Goal: Transaction & Acquisition: Purchase product/service

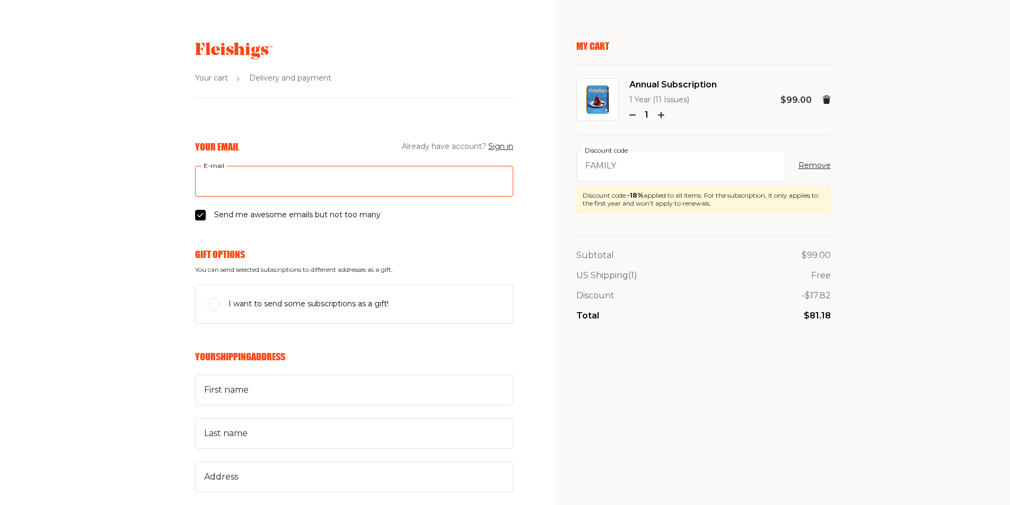
click at [251, 182] on input "E-mail" at bounding box center [354, 181] width 318 height 31
type input "YonaJacobovits@gmail.com"
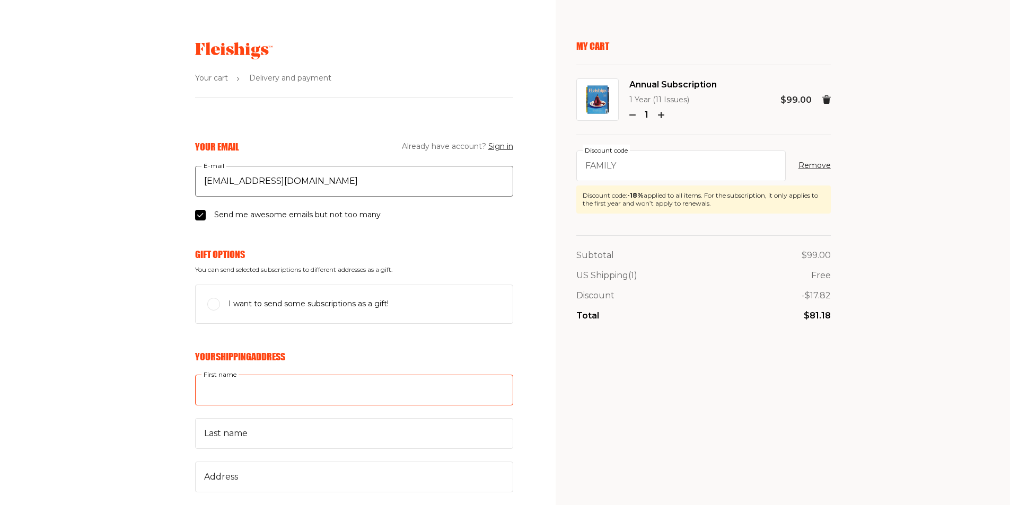
type input "yona"
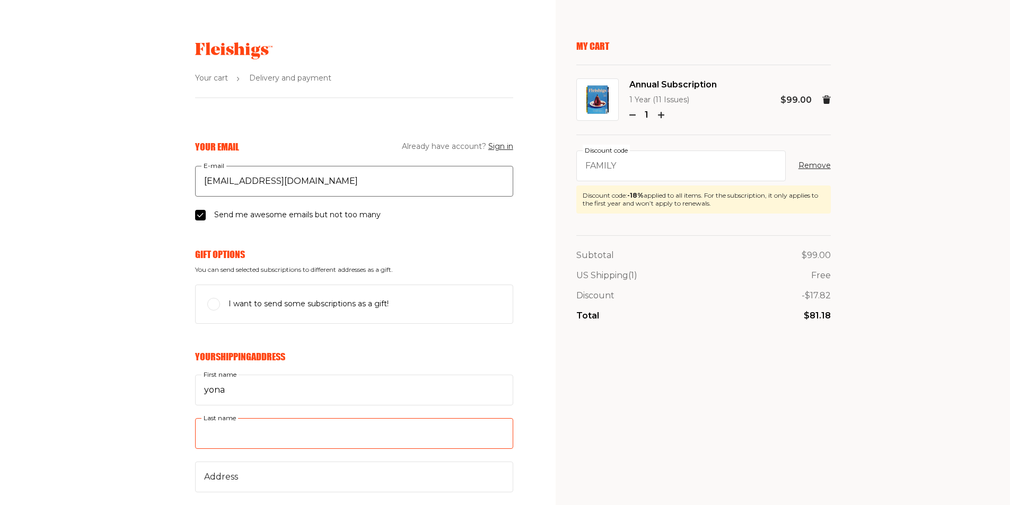
type input "jacobovits"
type input "174 Iris ct"
type input "8455380162"
type input "08753"
type input "Toms River"
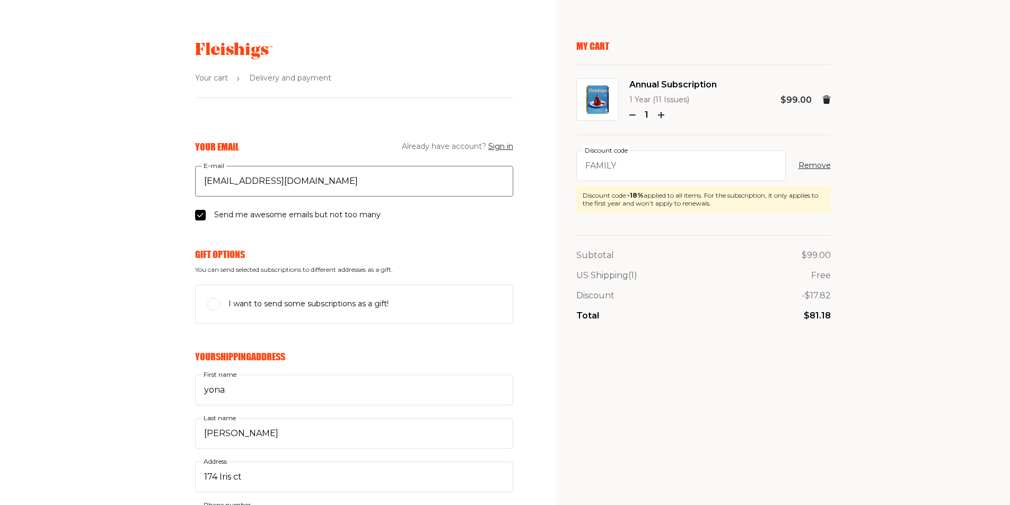
select select "US"
select select "New Jersey"
click at [217, 305] on input "I want to send some subscriptions as a gift!" at bounding box center [213, 304] width 13 height 13
checkbox input "true"
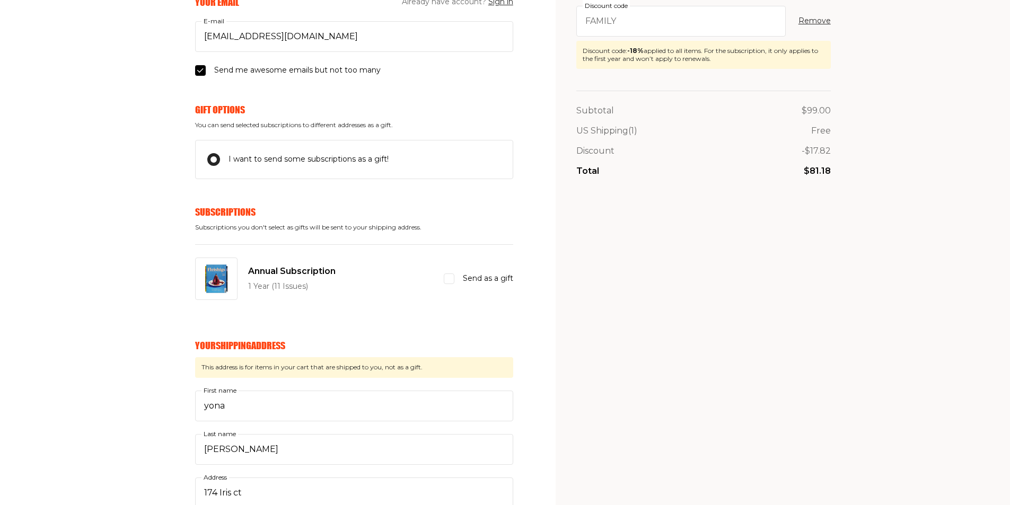
scroll to position [159, 0]
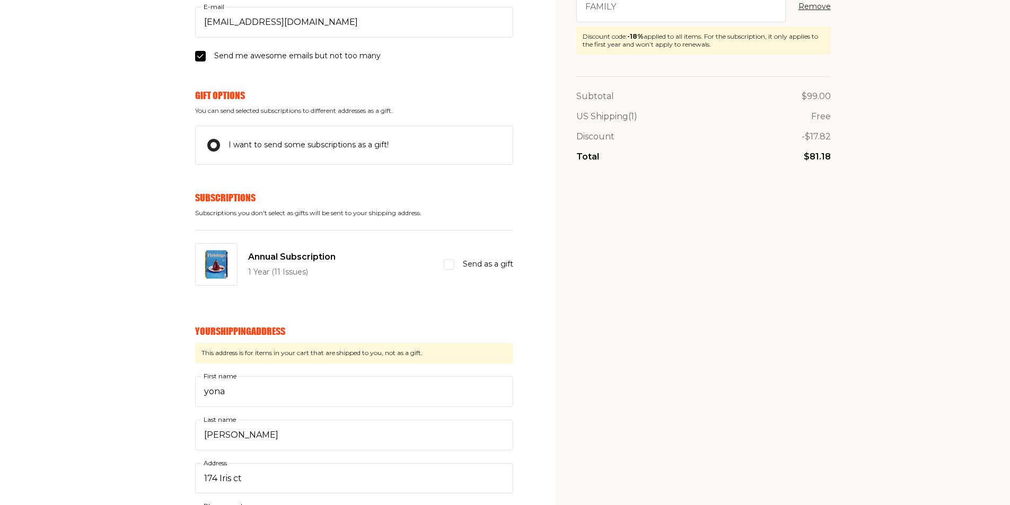
click at [444, 264] on input "Send as a gift" at bounding box center [449, 264] width 11 height 11
checkbox input "true"
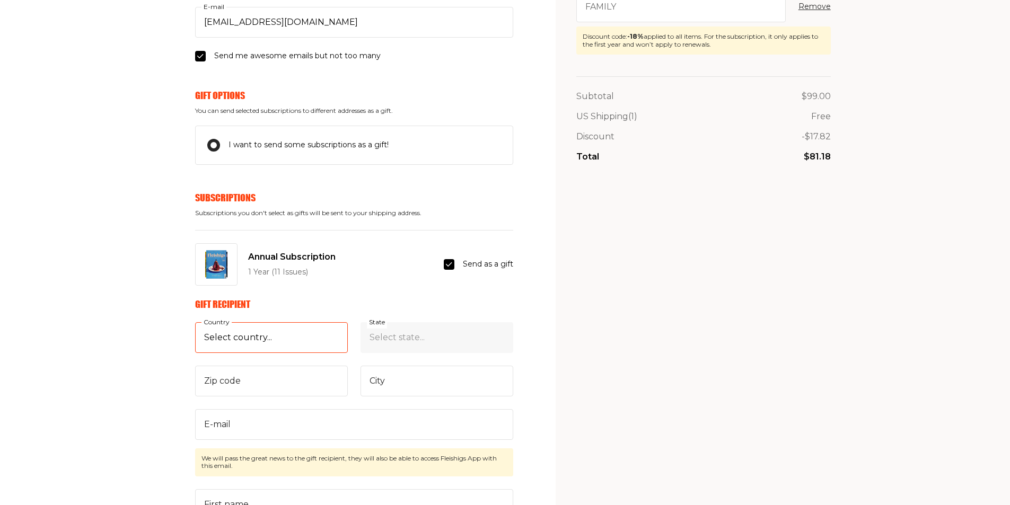
click at [321, 331] on select "Select country... United States Canada (+$29/subscription) Afghanistan (+$44/su…" at bounding box center [271, 337] width 153 height 31
select select "US"
click at [195, 322] on select "Select country... United States Canada (+$29/subscription) Afghanistan (+$44/su…" at bounding box center [271, 337] width 153 height 31
click at [400, 347] on select "Select state... Alabama Alaska American Samoa Arizona Arkansas California Color…" at bounding box center [437, 337] width 153 height 31
select select "New Jersey"
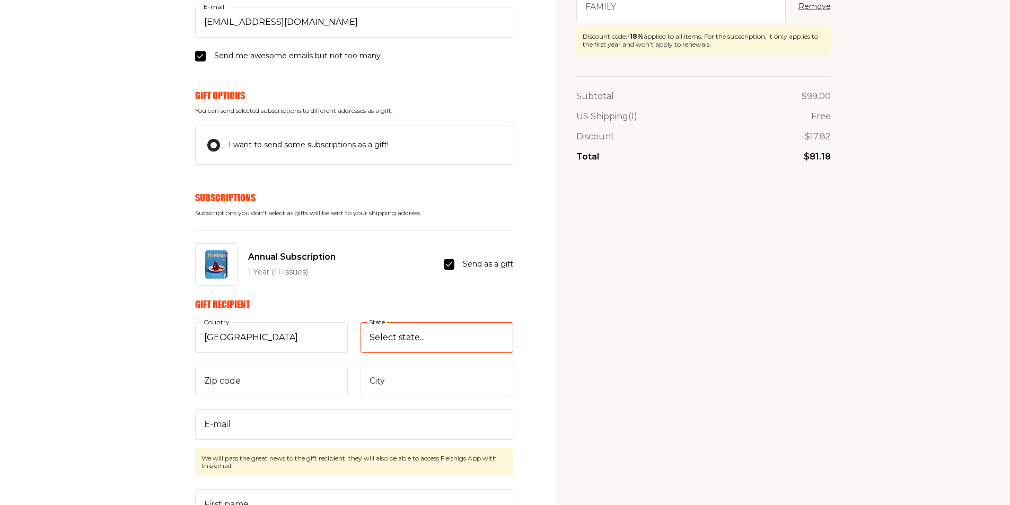
click at [361, 322] on select "Select state... Alabama Alaska American Samoa Arizona Arkansas California Color…" at bounding box center [437, 337] width 153 height 31
click at [296, 379] on input "Zip code" at bounding box center [271, 381] width 153 height 31
type input "08701"
click at [441, 390] on input "City" at bounding box center [437, 381] width 153 height 31
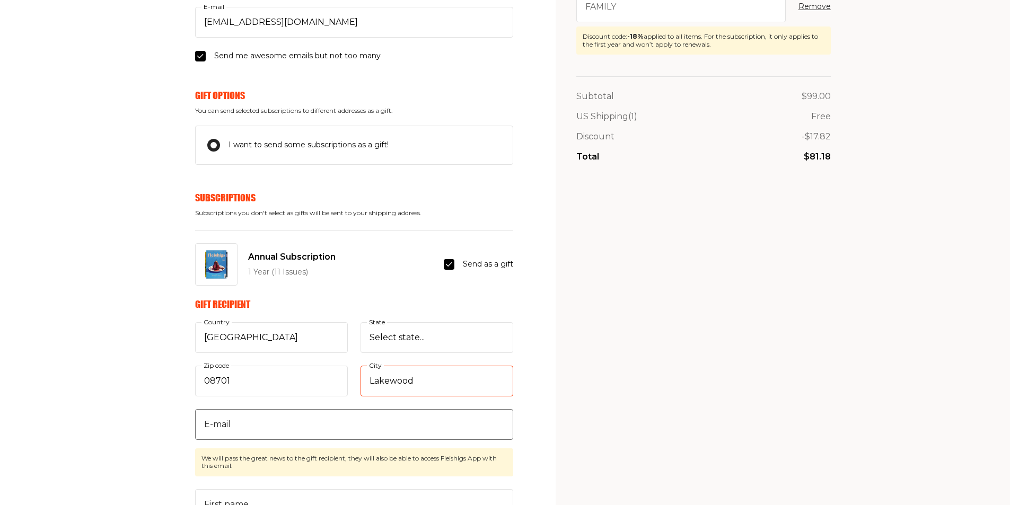
type input "Lakewood"
click at [296, 423] on input "E-mail" at bounding box center [354, 424] width 318 height 31
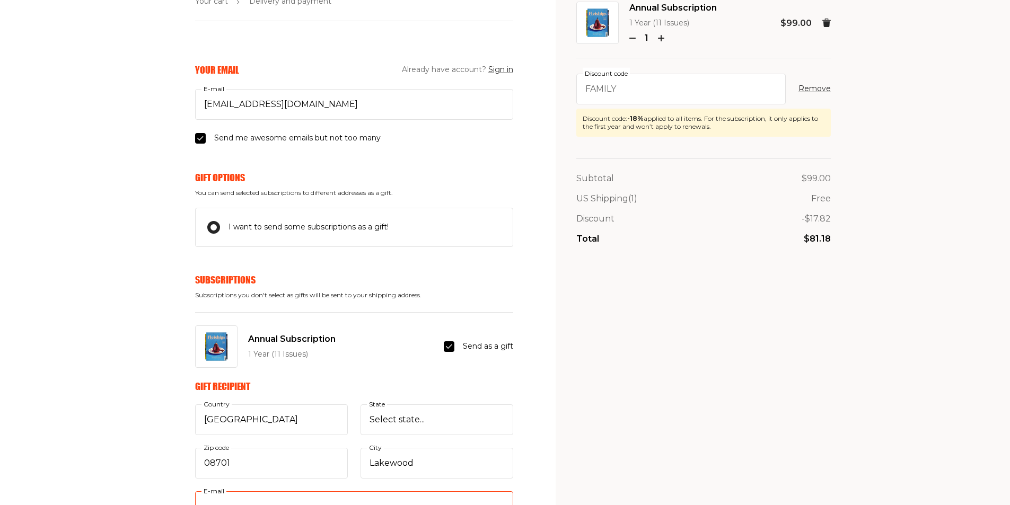
scroll to position [53, 0]
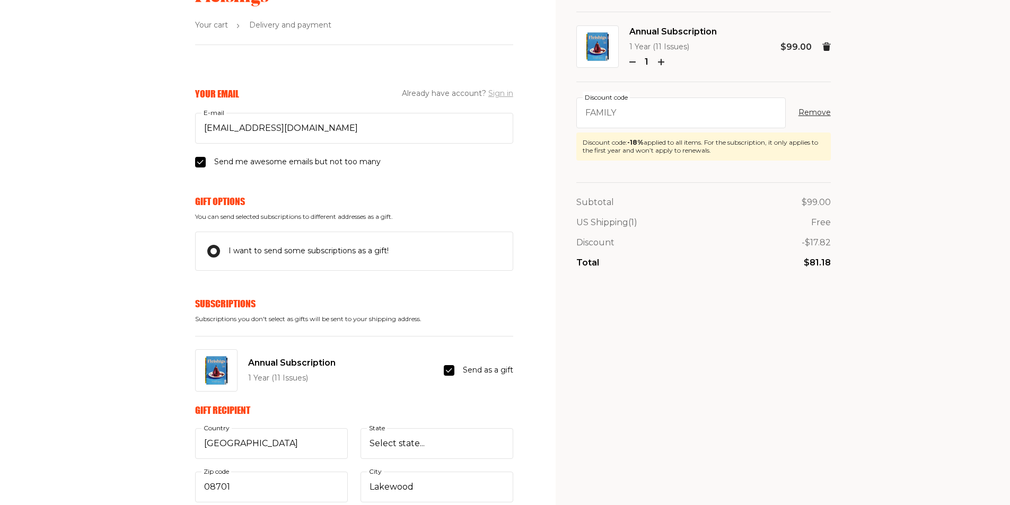
click at [499, 97] on button "Sign in" at bounding box center [500, 94] width 25 height 13
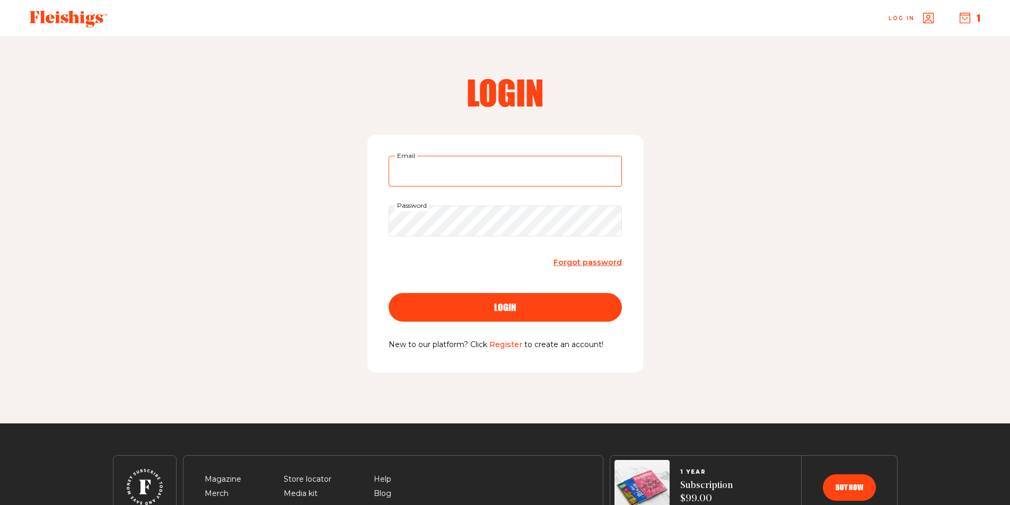
click at [468, 174] on input "Email" at bounding box center [505, 171] width 233 height 31
type input "YonaJacobovits@gmail.com"
click at [521, 318] on button "login" at bounding box center [505, 307] width 233 height 29
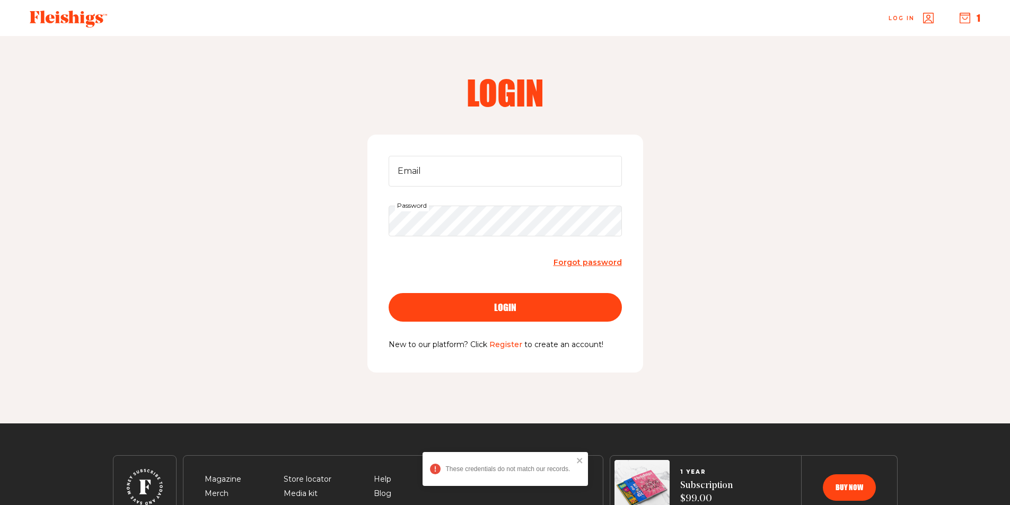
click at [969, 25] on div "Log in 1" at bounding box center [567, 18] width 852 height 35
click at [967, 15] on use "button" at bounding box center [965, 18] width 10 height 10
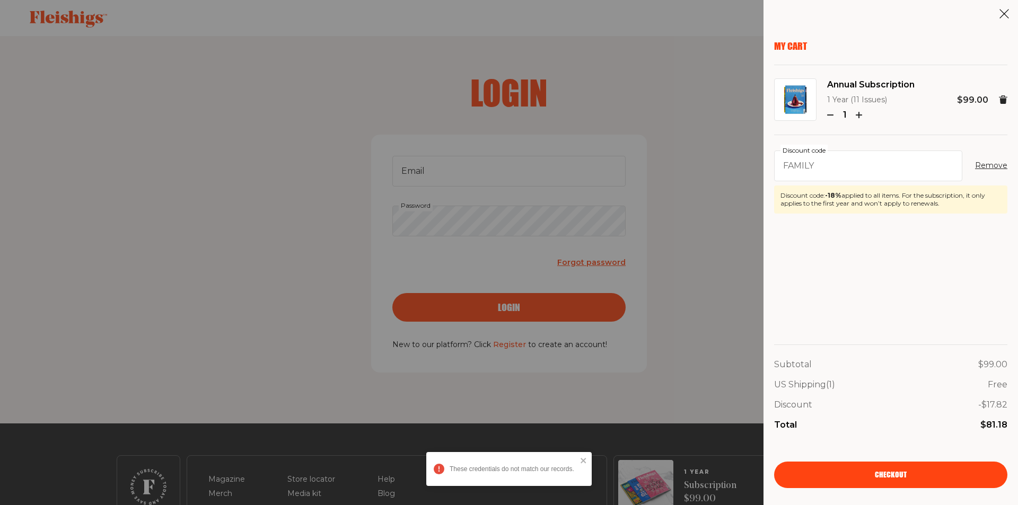
click at [867, 473] on link "Checkout" at bounding box center [890, 475] width 233 height 27
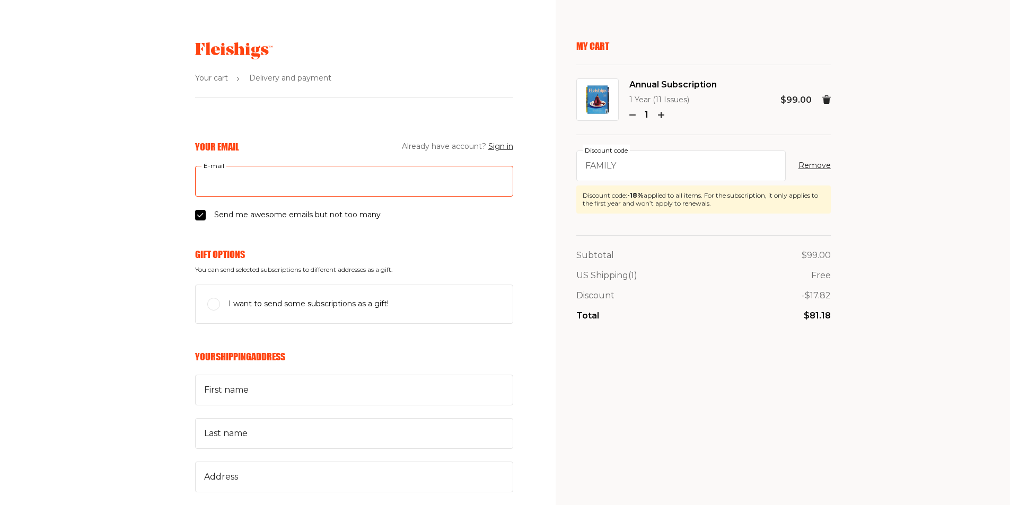
click at [256, 182] on input "E-mail" at bounding box center [354, 181] width 318 height 31
type input "YonaJacobovits@gmail.com"
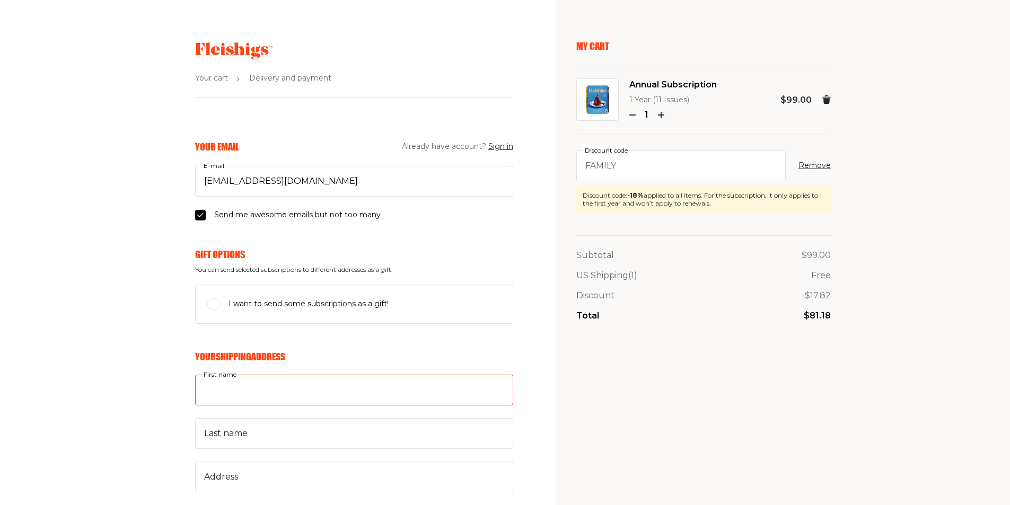
type input "yona"
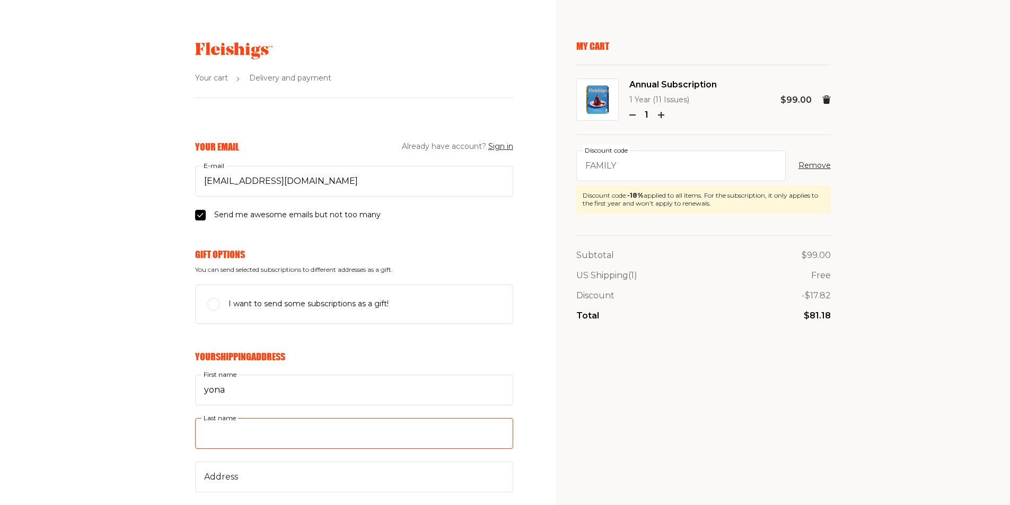
type input "jacobovits"
type input "174 Iris ct"
type input "8455380162"
type input "08753"
type input "Toms River"
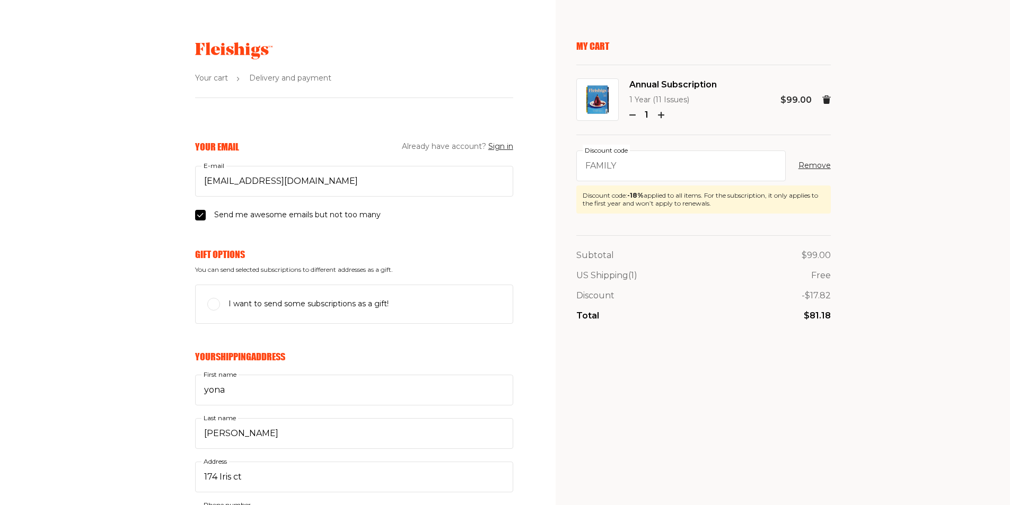
select select "US"
select select "New Jersey"
click at [209, 305] on input "I want to send some subscriptions as a gift!" at bounding box center [213, 304] width 13 height 13
checkbox input "true"
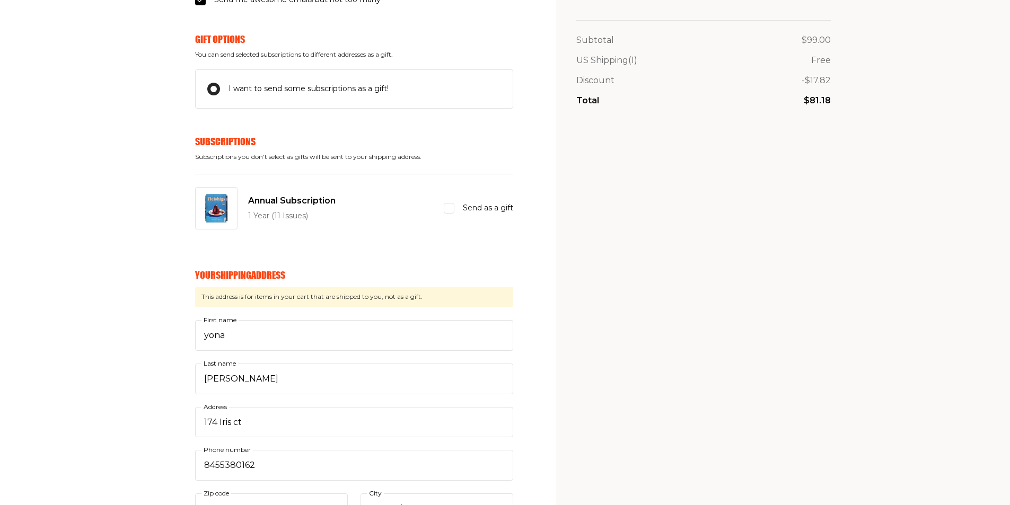
scroll to position [212, 0]
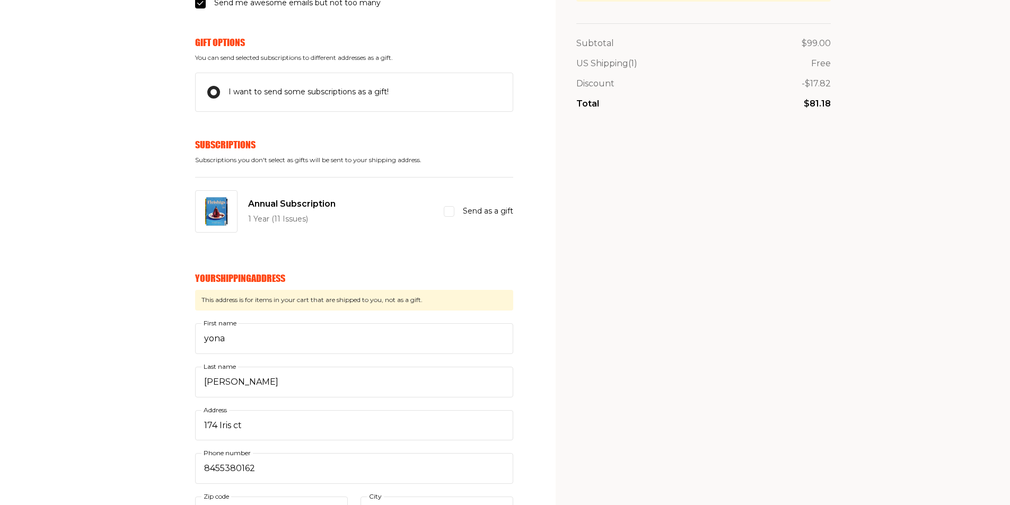
click at [454, 211] on input "Send as a gift" at bounding box center [449, 211] width 11 height 11
checkbox input "true"
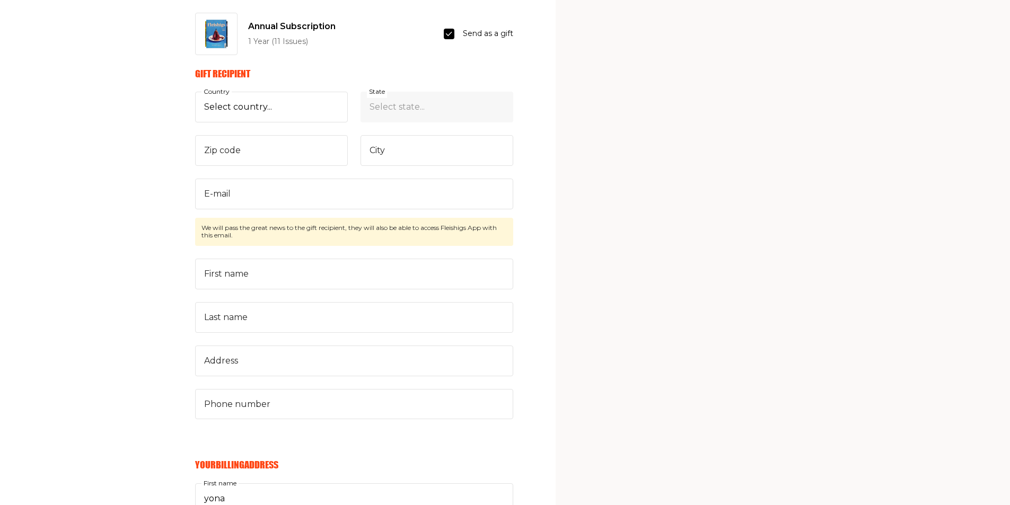
scroll to position [371, 0]
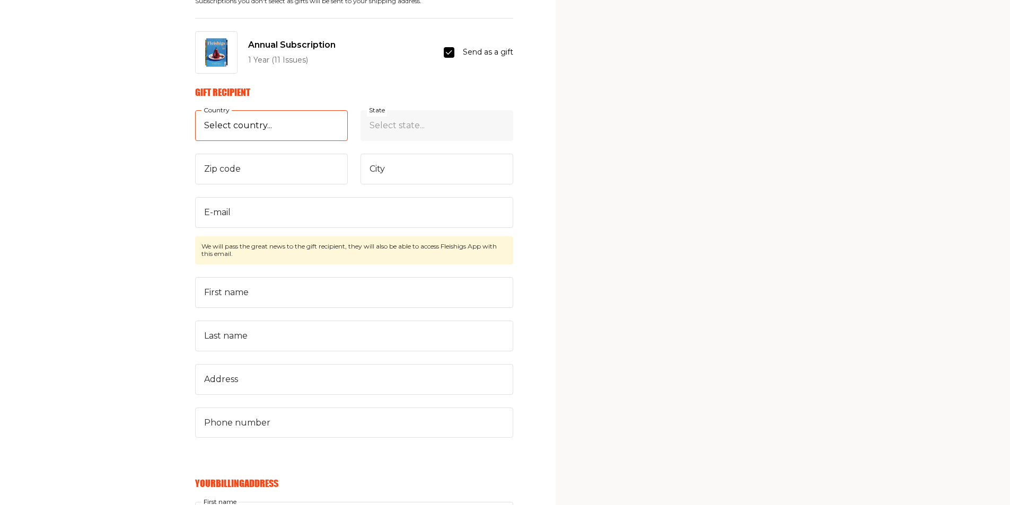
click at [245, 133] on select "Select country... United States Canada (+$29/subscription) Afghanistan (+$44/su…" at bounding box center [271, 125] width 153 height 31
select select "US"
click at [195, 110] on select "Select country... United States Canada (+$29/subscription) Afghanistan (+$44/su…" at bounding box center [271, 125] width 153 height 31
click at [437, 122] on select "Select state... Alabama Alaska American Samoa Arizona Arkansas California Color…" at bounding box center [437, 125] width 153 height 31
select select "New Jersey"
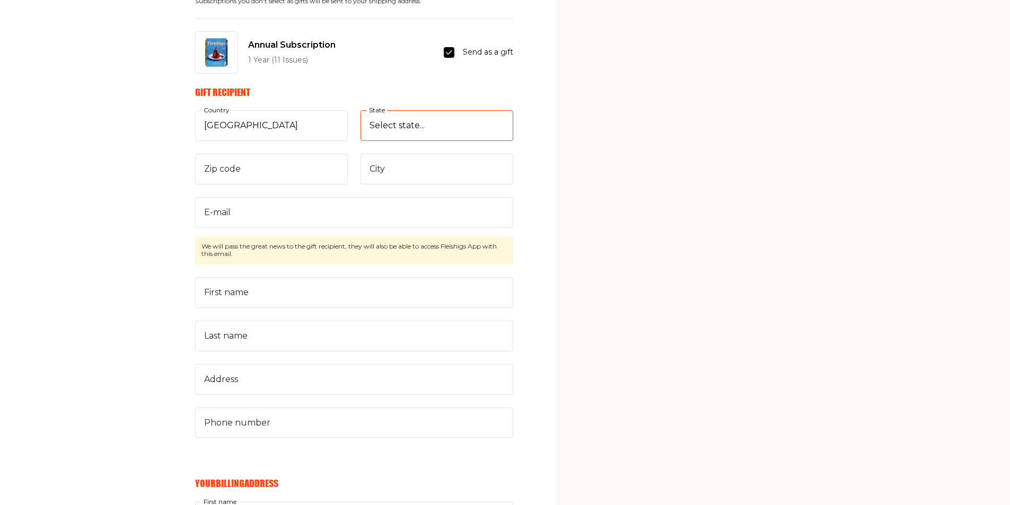
click at [361, 110] on select "Select state... Alabama Alaska American Samoa Arizona Arkansas California Color…" at bounding box center [437, 125] width 153 height 31
click at [321, 164] on input "Zip code" at bounding box center [271, 169] width 153 height 31
type input "08701"
click at [368, 172] on input "City" at bounding box center [437, 169] width 153 height 31
type input "Lakewood"
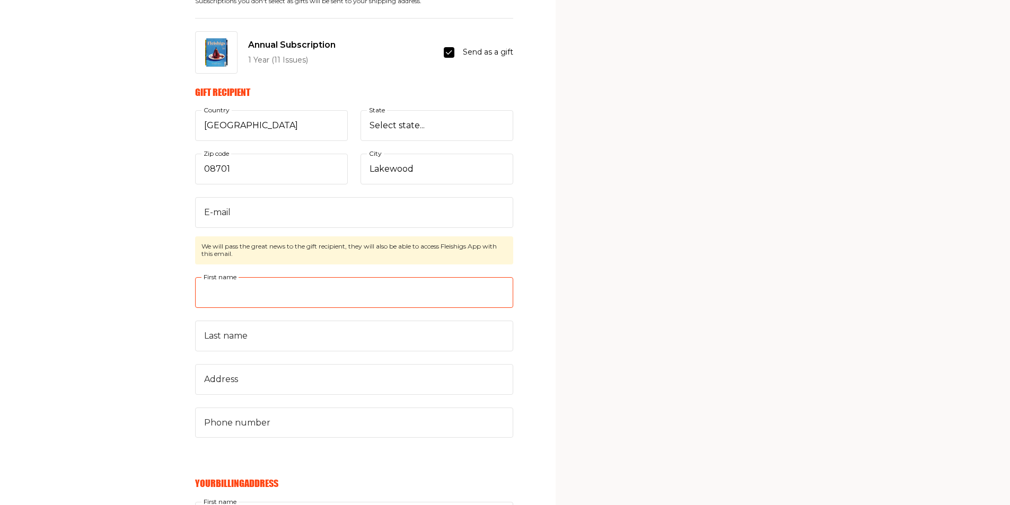
click at [258, 295] on input "First name" at bounding box center [354, 292] width 318 height 31
type input "Chana"
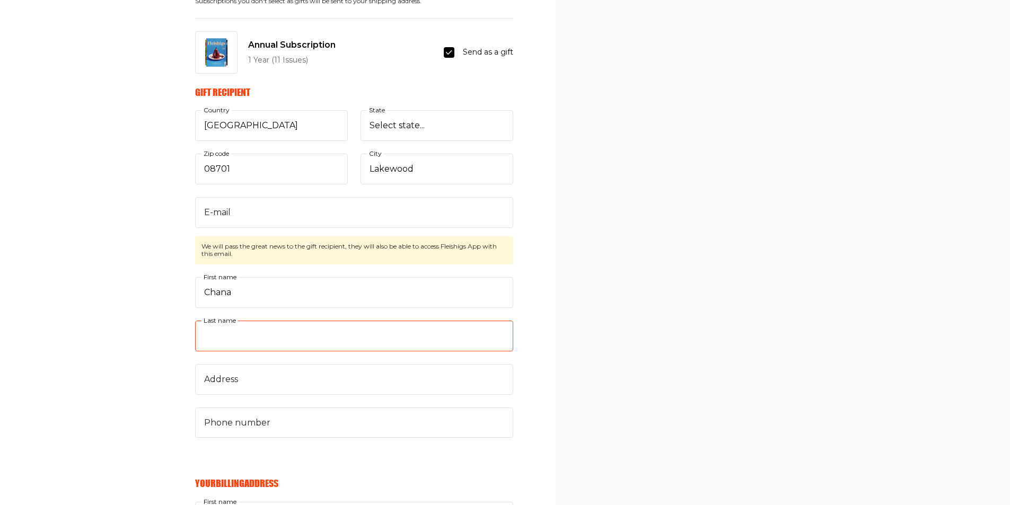
click at [253, 334] on input "Last name" at bounding box center [354, 336] width 318 height 31
type input "Zaks"
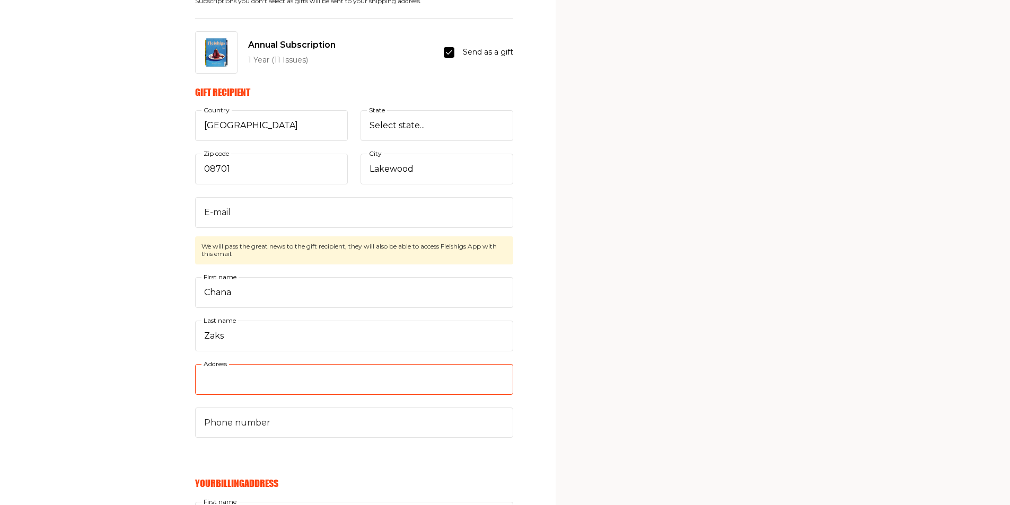
click at [263, 388] on input "Address" at bounding box center [354, 379] width 318 height 31
type input "[STREET_ADDRESS]"
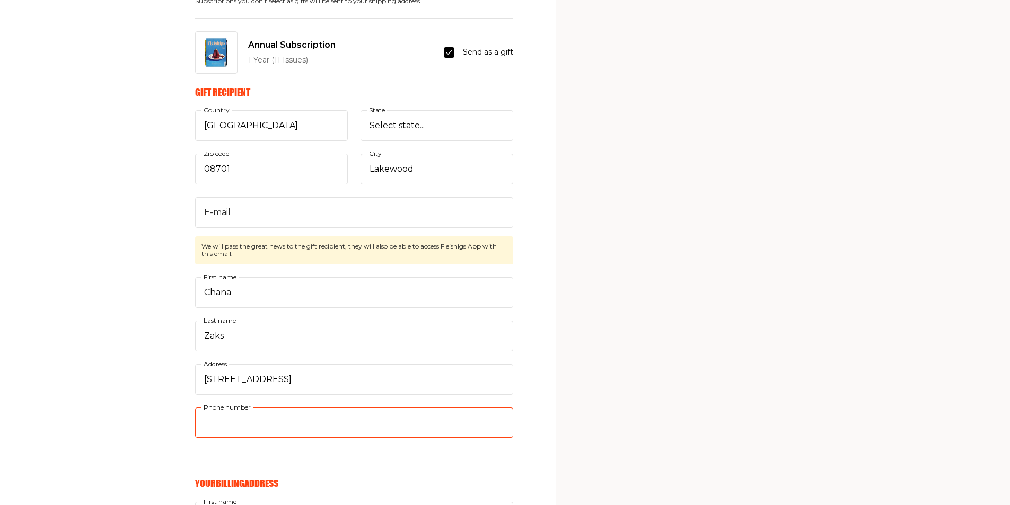
click at [272, 426] on input "Phone number" at bounding box center [354, 423] width 318 height 31
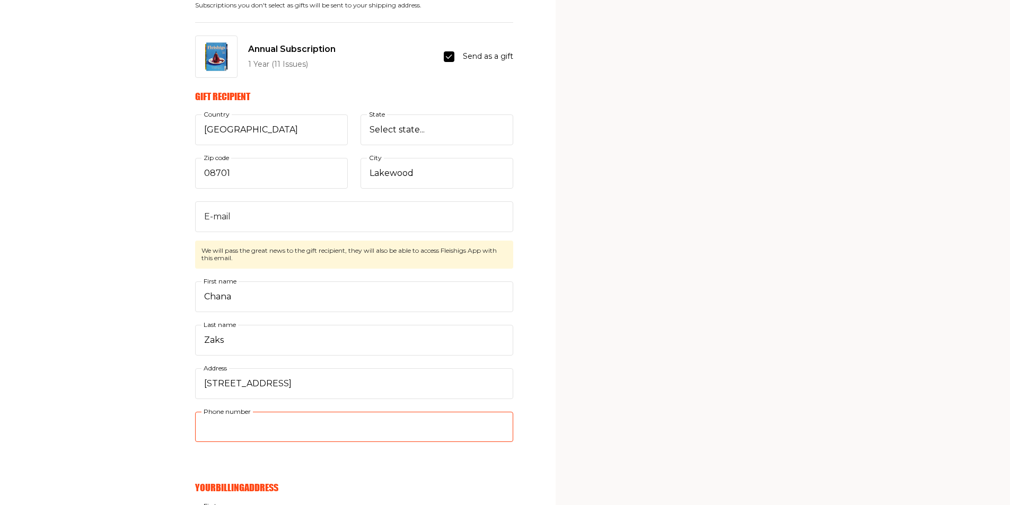
scroll to position [424, 0]
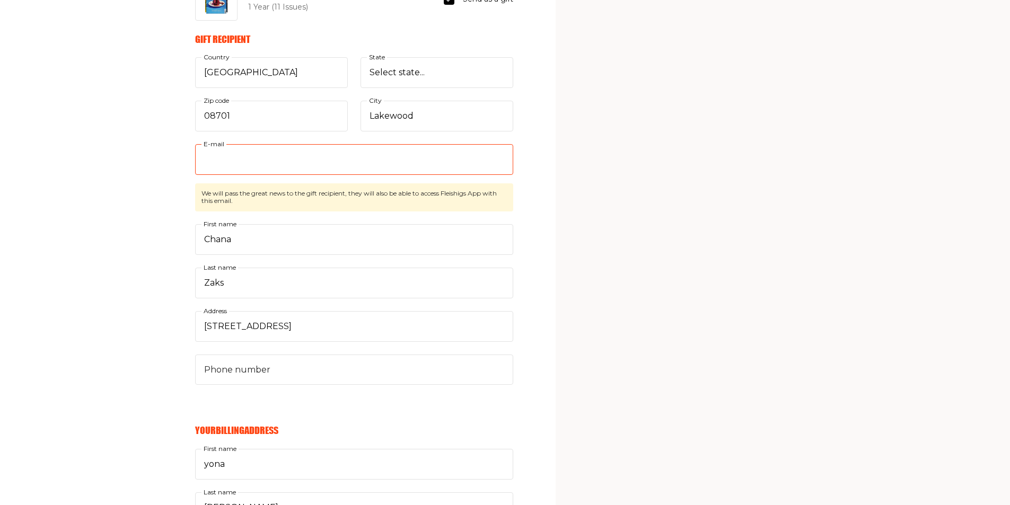
click at [254, 167] on input "E-mail" at bounding box center [354, 159] width 318 height 31
paste input "Sharonzaks1@yahoo.com"
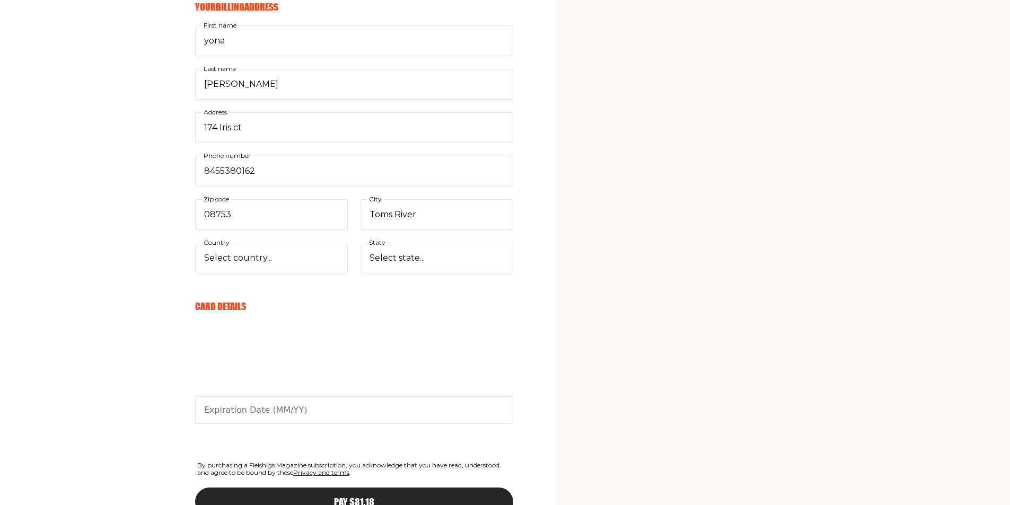
scroll to position [849, 0]
type input "Sharonzaks1@yahoo.com"
type input "06/26"
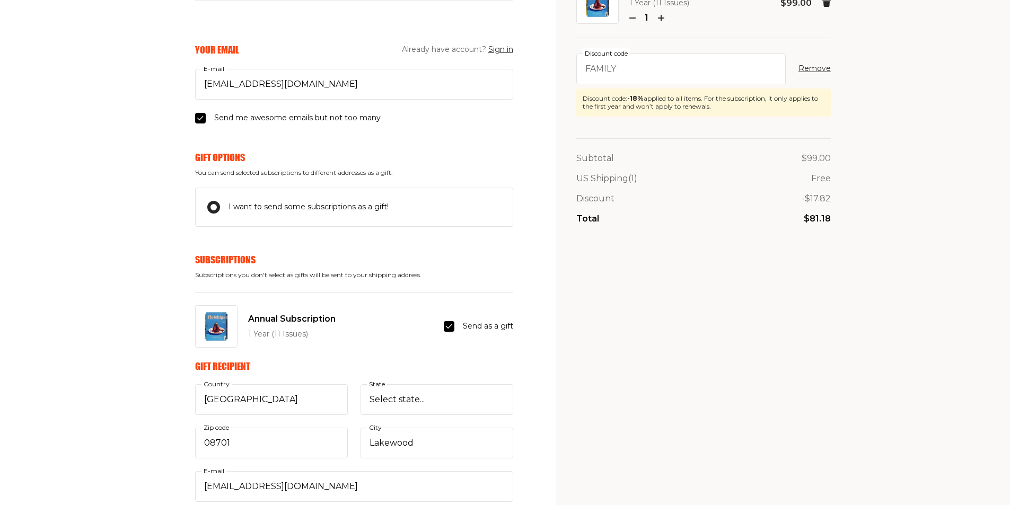
scroll to position [76, 0]
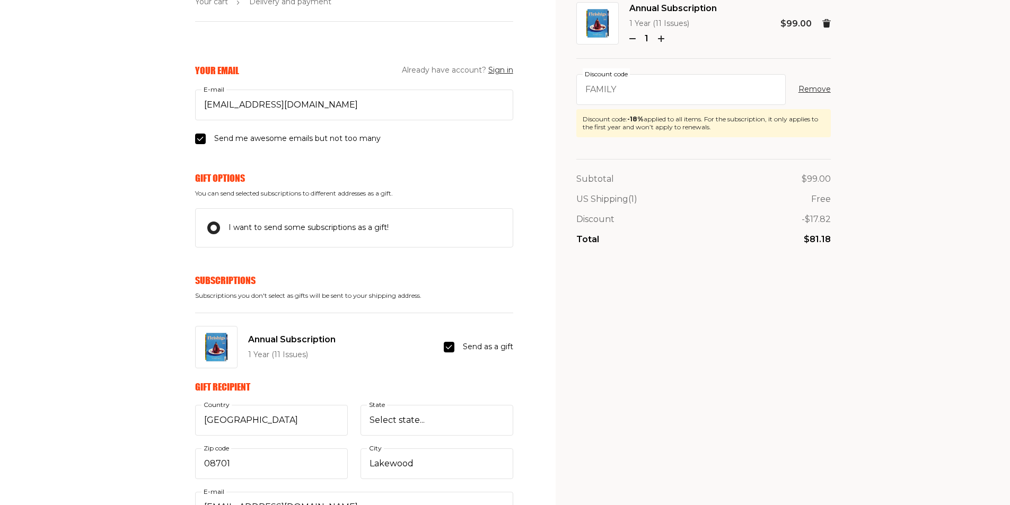
click at [197, 139] on input "Send me awesome emails but not too many" at bounding box center [200, 139] width 11 height 11
checkbox input "false"
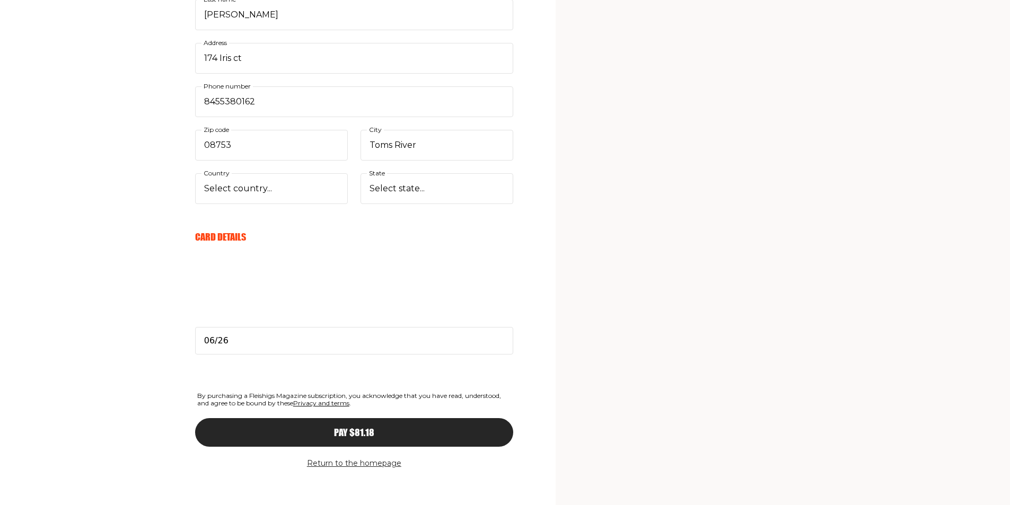
scroll to position [925, 0]
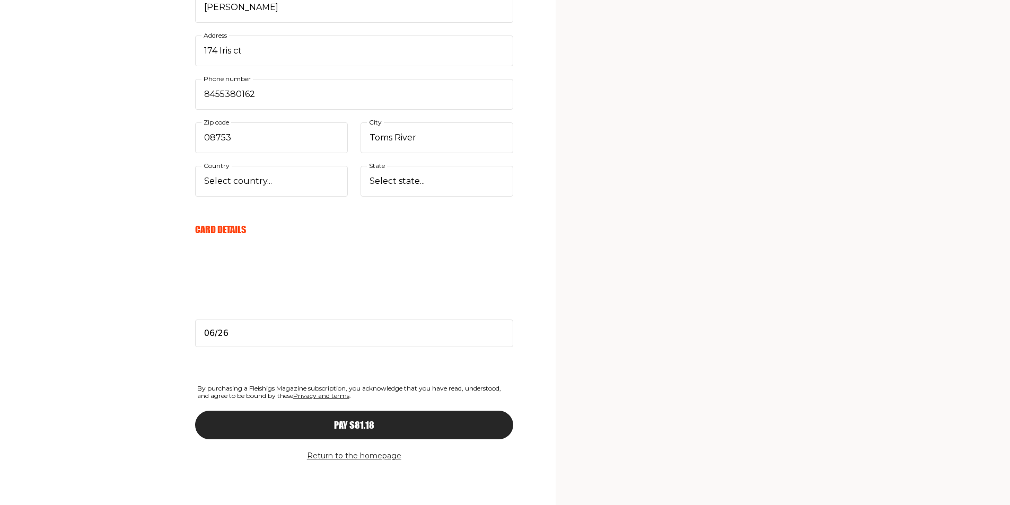
click at [369, 421] on span "Pay $81.18" at bounding box center [354, 416] width 40 height 10
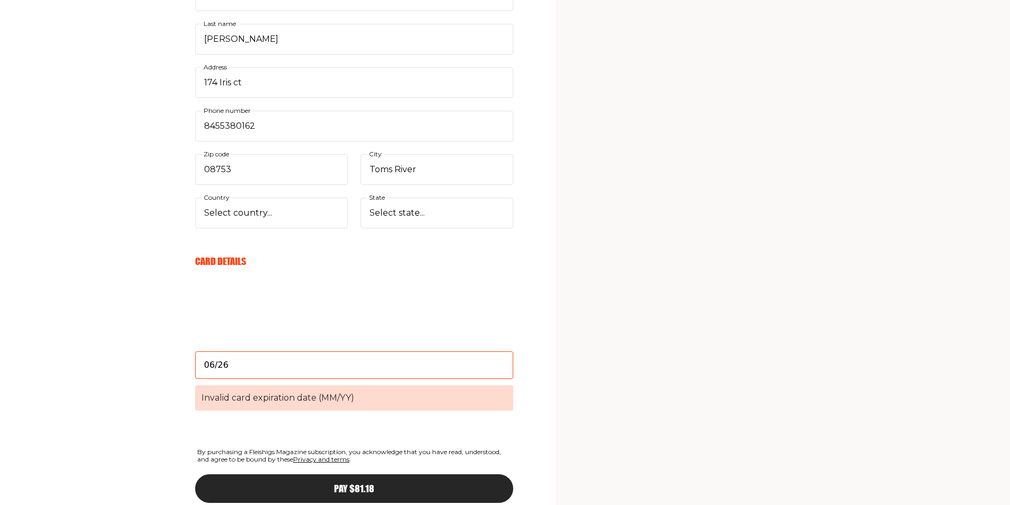
scroll to position [957, 0]
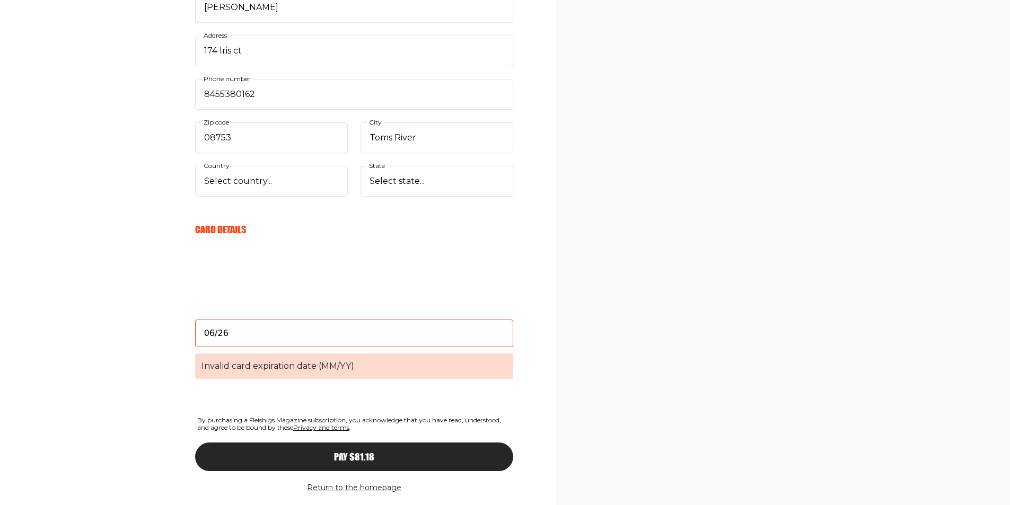
click at [230, 339] on input "06/26" at bounding box center [354, 334] width 318 height 28
click at [209, 366] on span "Invalid card expiration date (MM/YY)" at bounding box center [354, 366] width 318 height 25
click at [209, 347] on input "06/26" at bounding box center [354, 334] width 318 height 28
click at [228, 335] on input "06/26" at bounding box center [354, 334] width 318 height 28
type input "06/26"
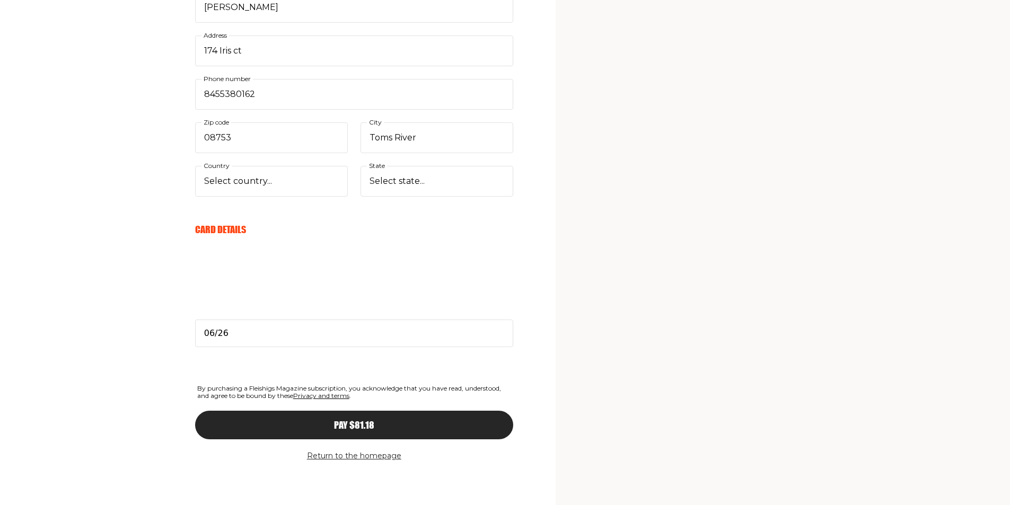
click at [300, 431] on button "Pay $81.18" at bounding box center [354, 425] width 318 height 29
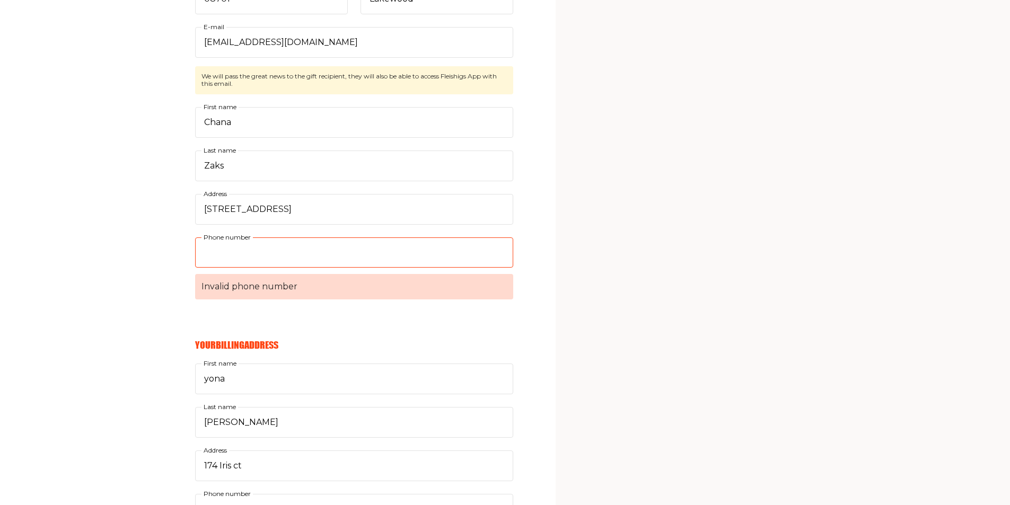
click at [246, 247] on input "Phone number Invalid phone number" at bounding box center [354, 253] width 318 height 31
type input "8455380162"
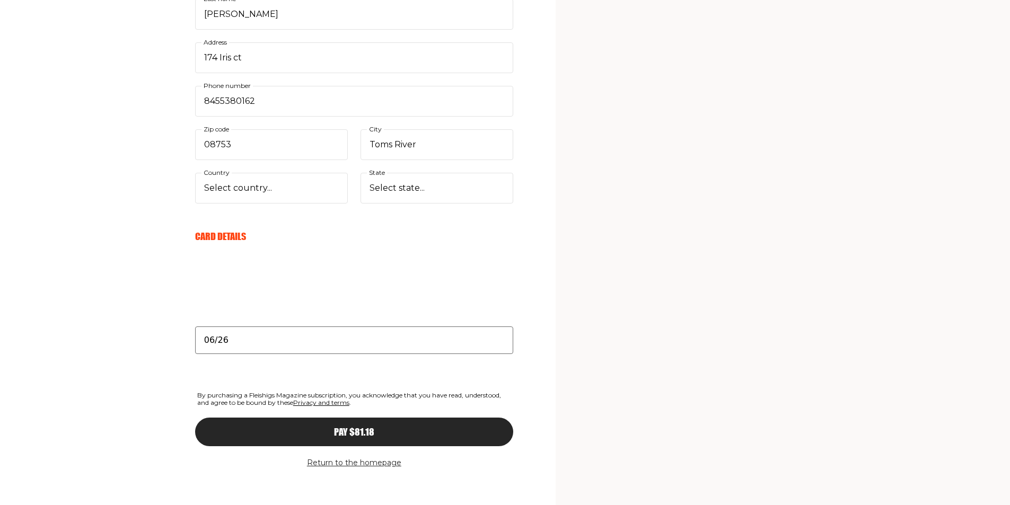
scroll to position [925, 0]
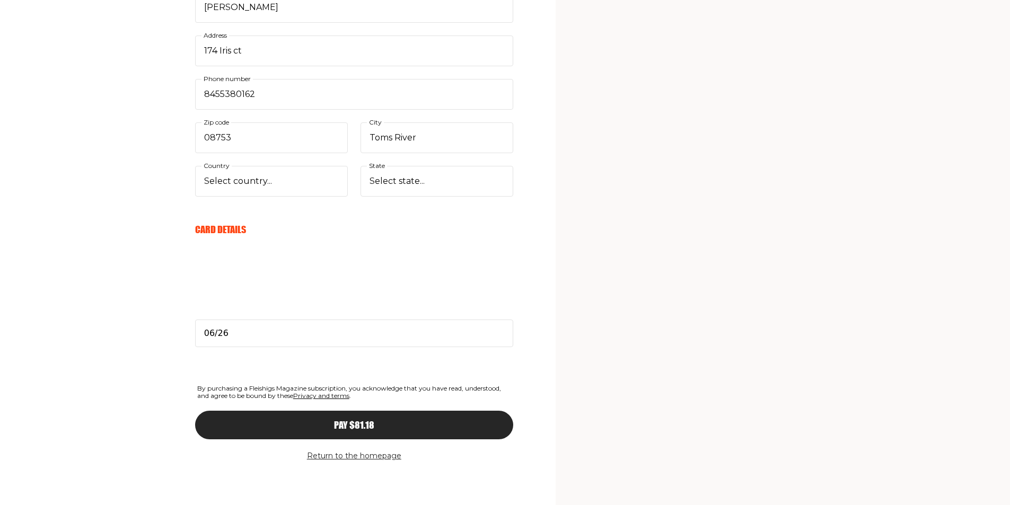
click at [333, 428] on div "Pay $81.18" at bounding box center [354, 426] width 276 height 10
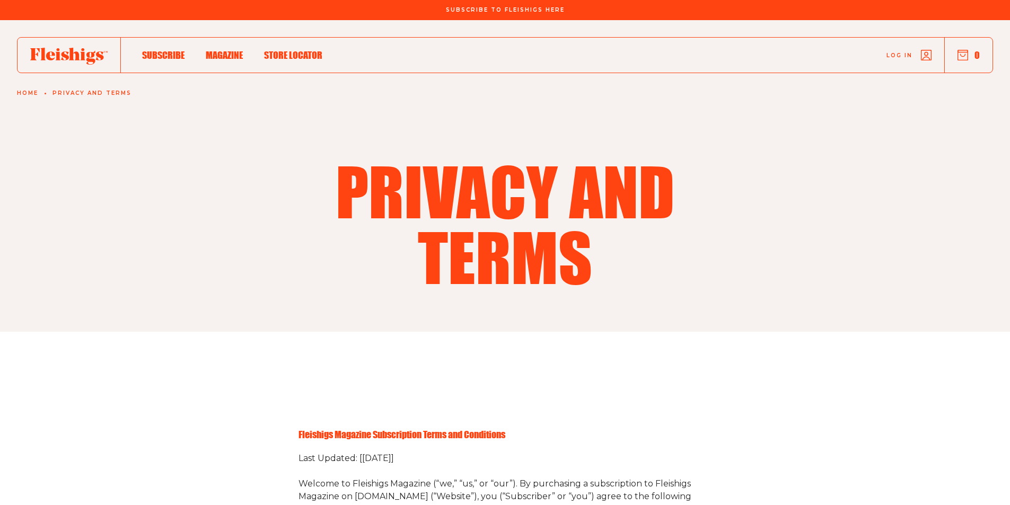
click at [897, 51] on span "Log in" at bounding box center [900, 47] width 26 height 8
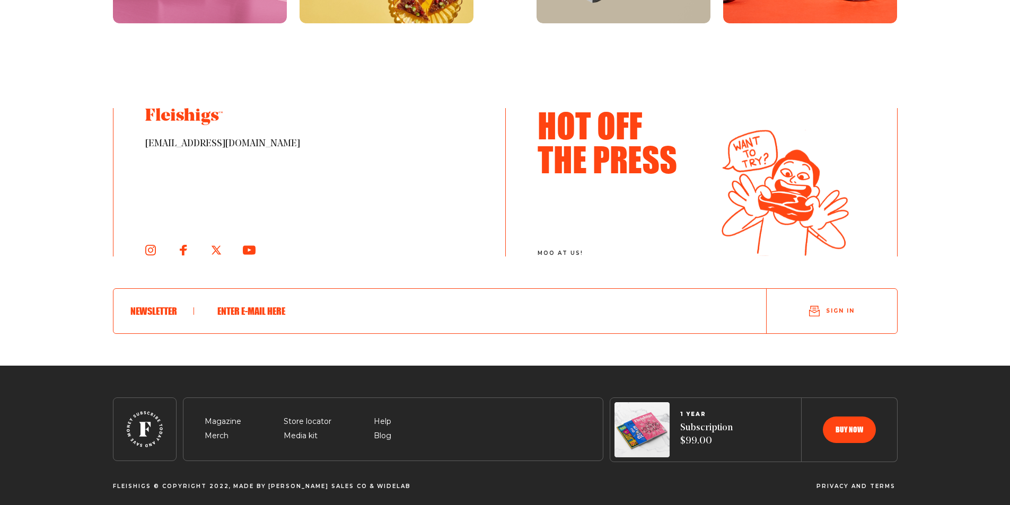
scroll to position [2121, 0]
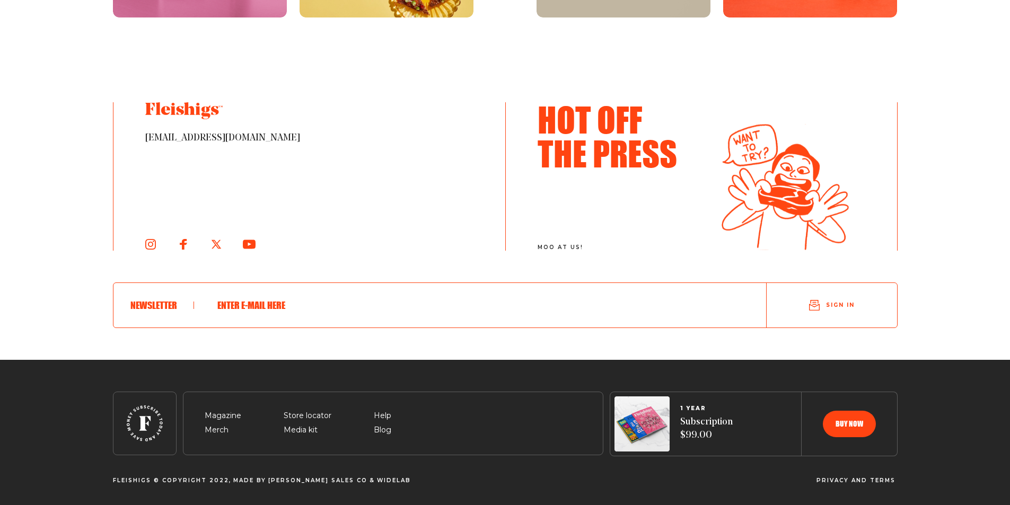
click at [827, 304] on span "Sign in" at bounding box center [840, 305] width 29 height 8
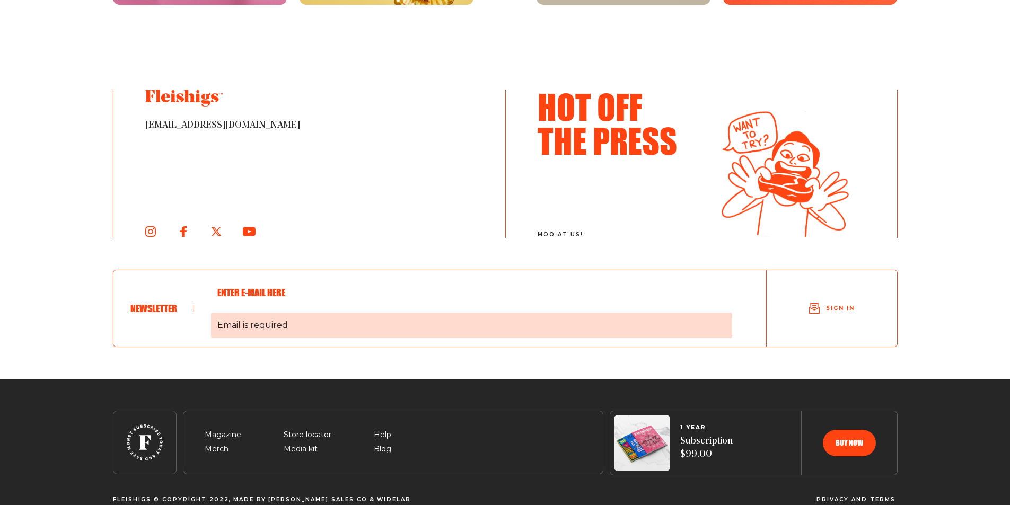
click at [266, 336] on span "Email is required" at bounding box center [471, 325] width 521 height 25
click at [266, 307] on input "Email is required" at bounding box center [471, 293] width 521 height 28
click at [263, 338] on span "Email is required" at bounding box center [471, 325] width 521 height 25
click at [263, 307] on input "Email is required" at bounding box center [471, 293] width 521 height 28
click at [258, 299] on input "Email is required" at bounding box center [471, 293] width 521 height 28
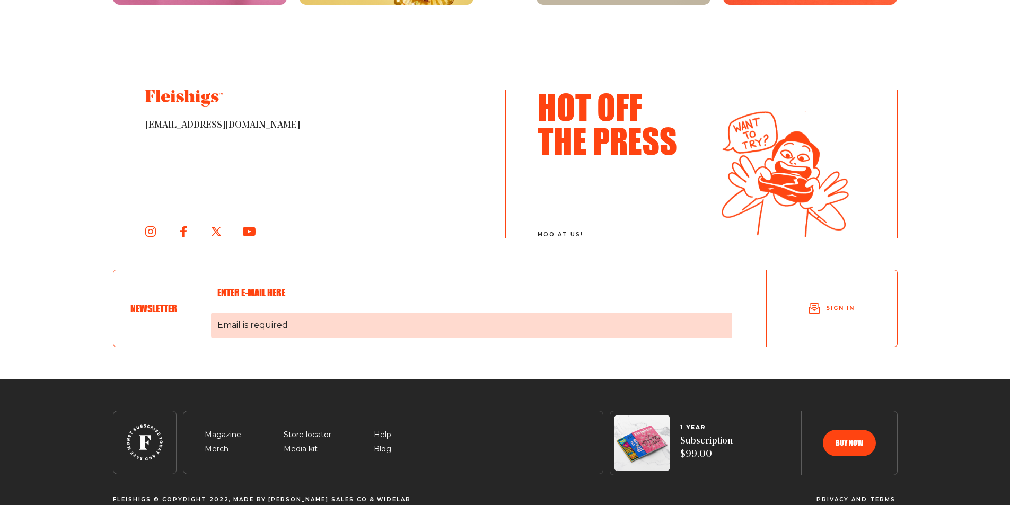
type input "[EMAIL_ADDRESS][DOMAIN_NAME]"
click at [290, 337] on span "Email is required" at bounding box center [471, 325] width 521 height 25
click at [290, 307] on input "[EMAIL_ADDRESS][DOMAIN_NAME]" at bounding box center [471, 293] width 521 height 28
click at [836, 312] on span "Sign in" at bounding box center [840, 308] width 29 height 8
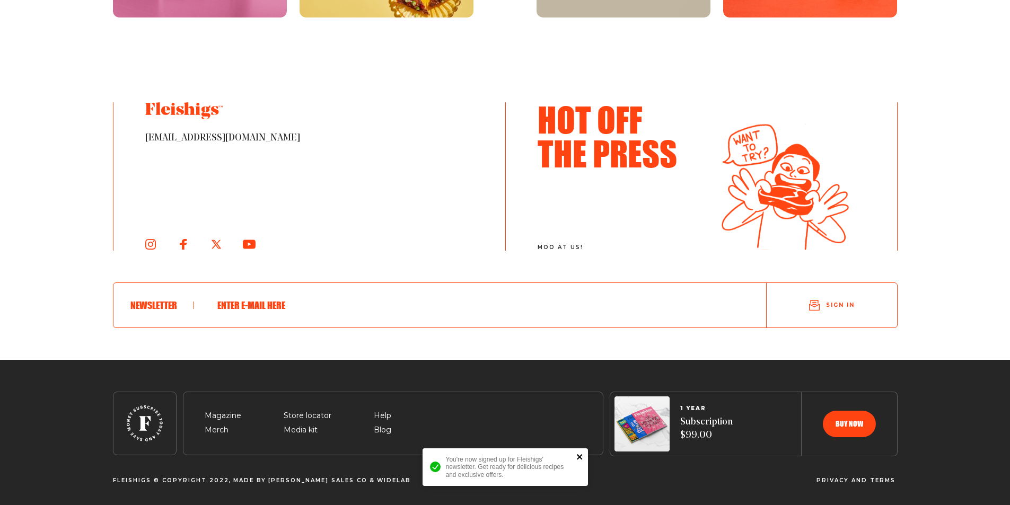
click at [578, 456] on icon "close" at bounding box center [579, 456] width 5 height 5
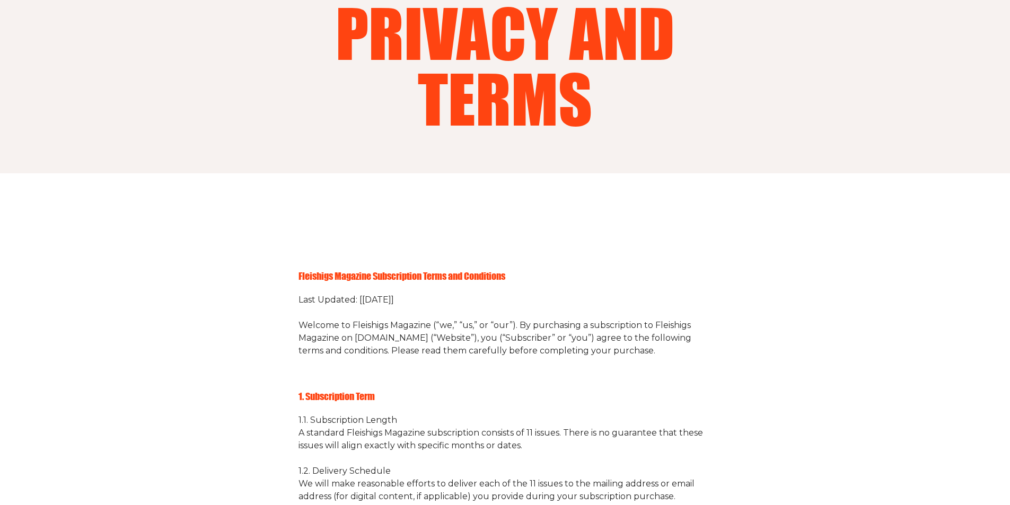
scroll to position [0, 0]
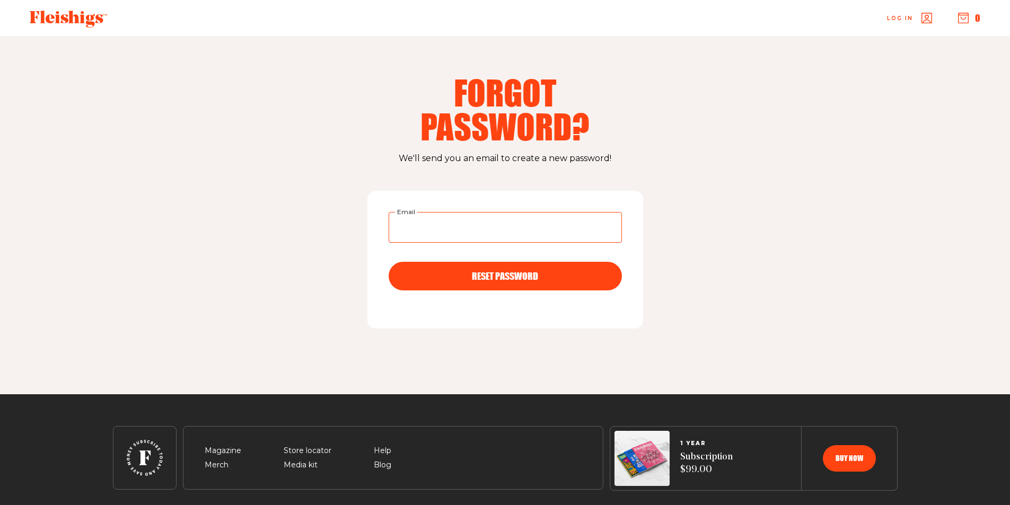
click at [467, 226] on input "Email" at bounding box center [505, 227] width 233 height 31
type input "[EMAIL_ADDRESS][DOMAIN_NAME]"
click at [503, 272] on span "RESET PASSWORD" at bounding box center [505, 267] width 66 height 10
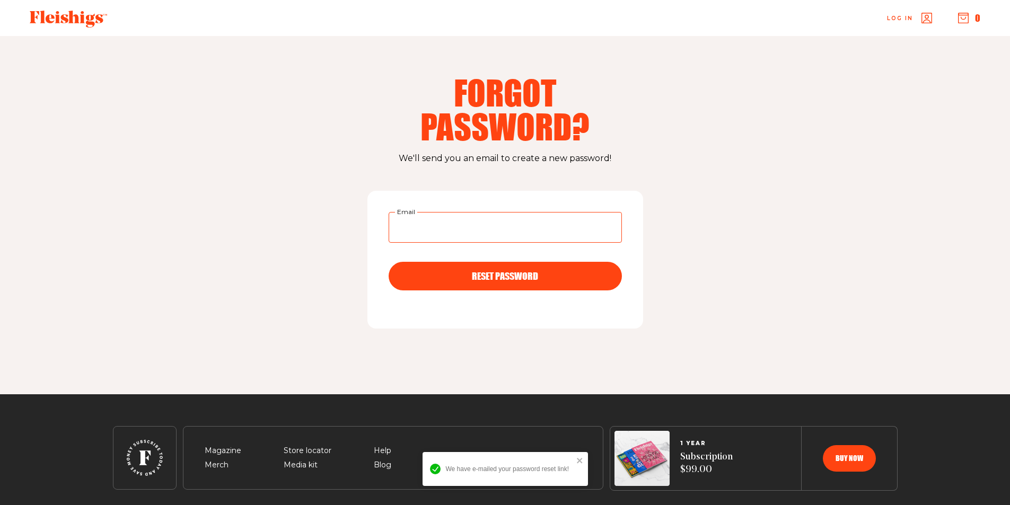
click at [463, 240] on input "Email" at bounding box center [505, 227] width 233 height 31
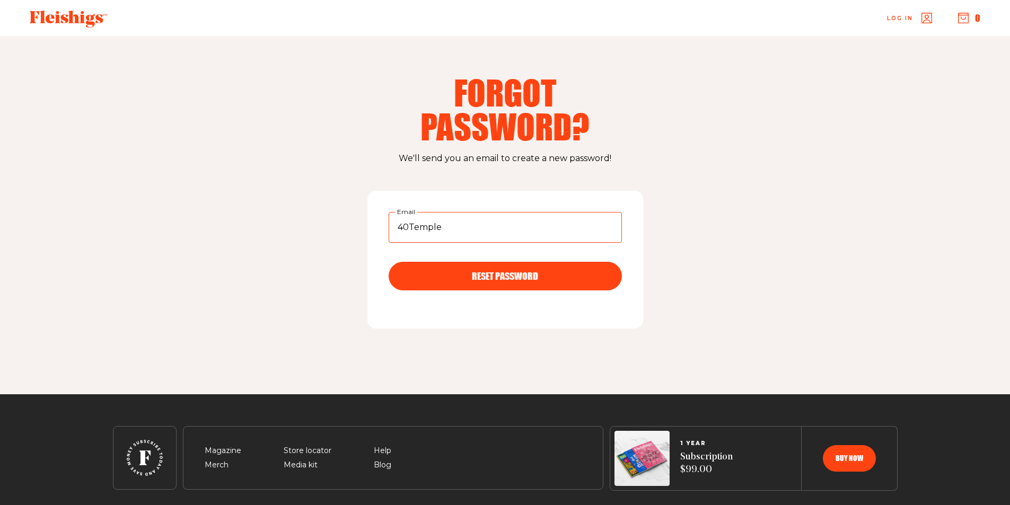
type input "40Temple"
click at [503, 272] on span "RESET PASSWORD" at bounding box center [505, 267] width 66 height 10
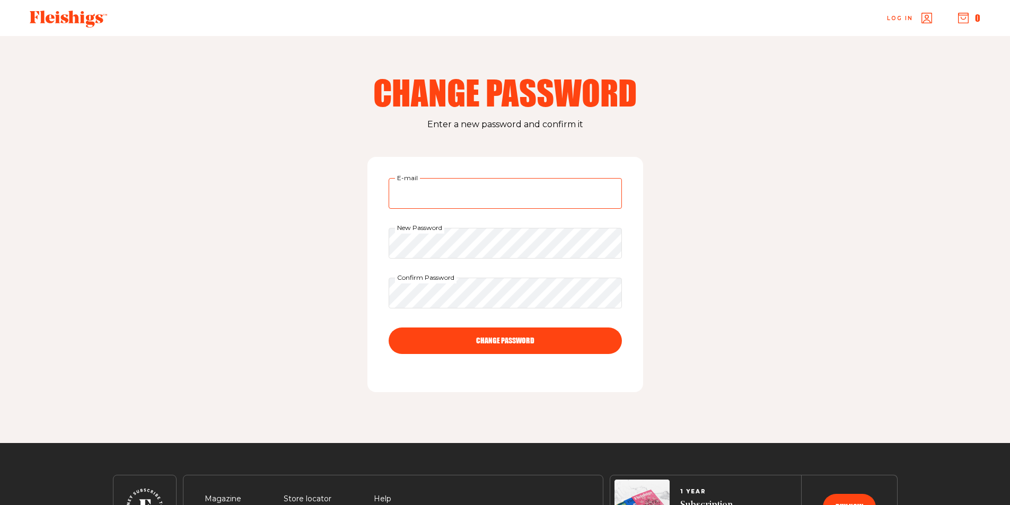
click at [441, 198] on input "E-mail" at bounding box center [505, 193] width 233 height 31
type input "YonaJacobovits@gmail.com"
click at [500, 340] on button "CHANGE PASSWORD" at bounding box center [505, 341] width 233 height 27
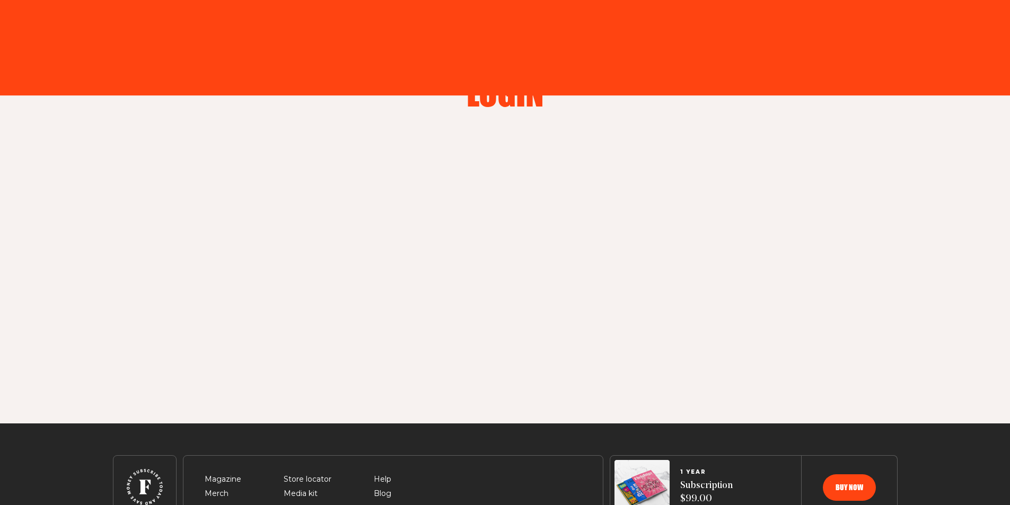
type input "YonaJacobovits@gmail.com"
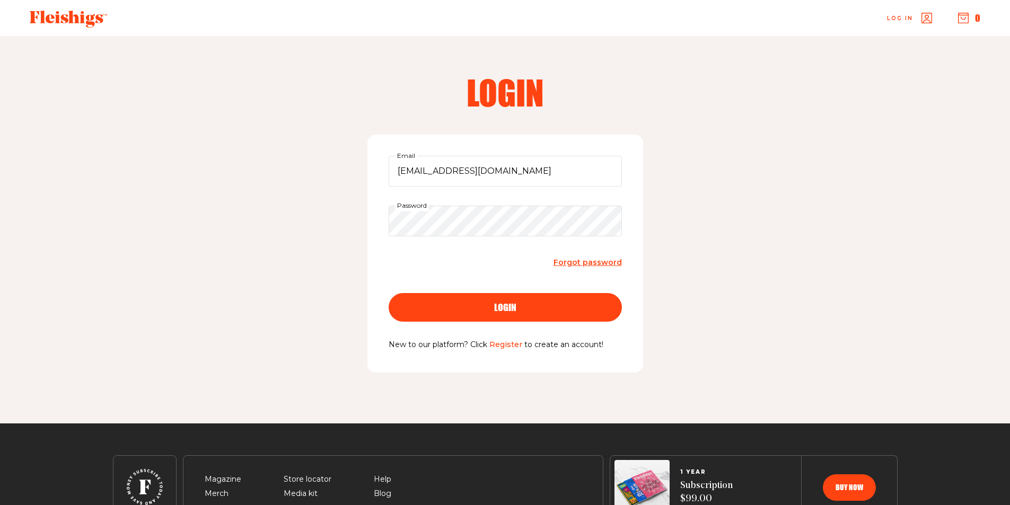
click at [520, 303] on div "login" at bounding box center [505, 308] width 191 height 10
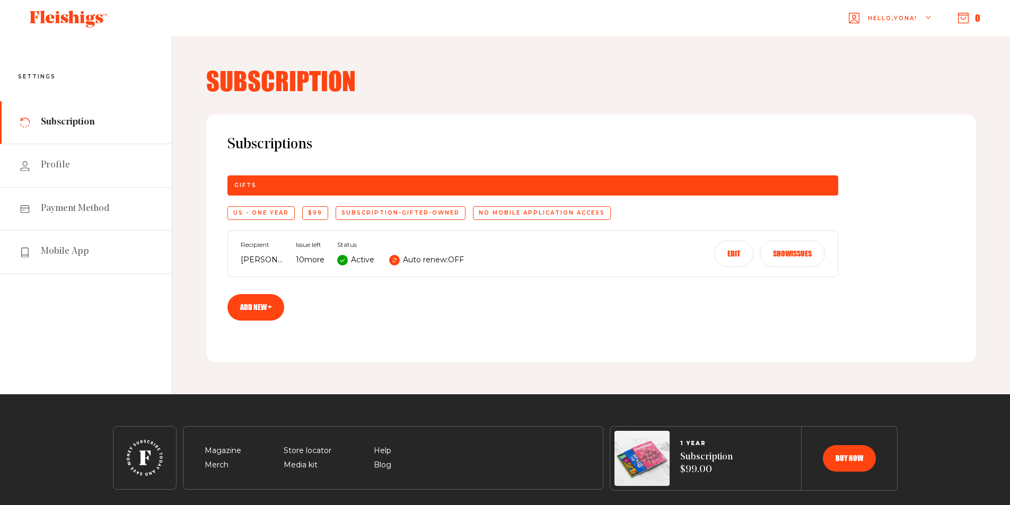
click at [741, 257] on button "Edit" at bounding box center [733, 254] width 39 height 27
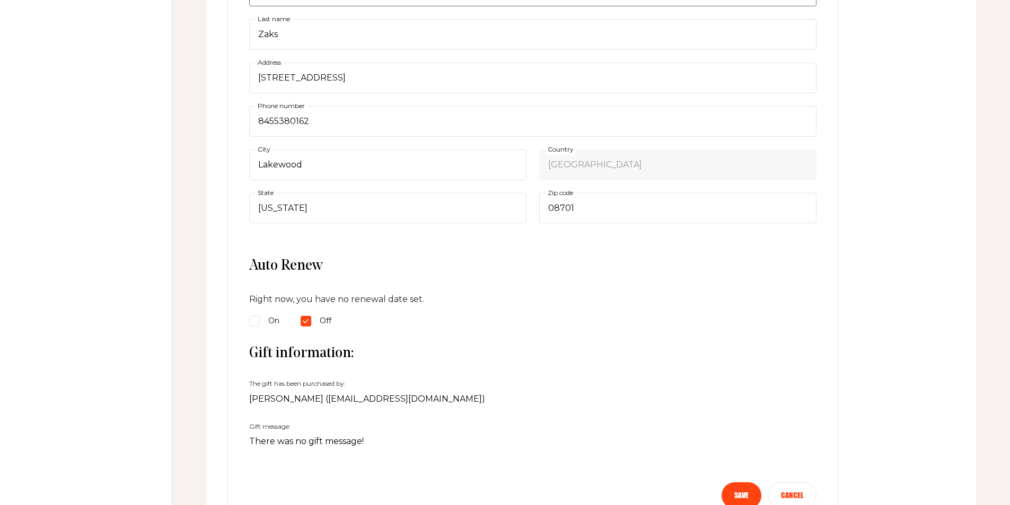
scroll to position [318, 0]
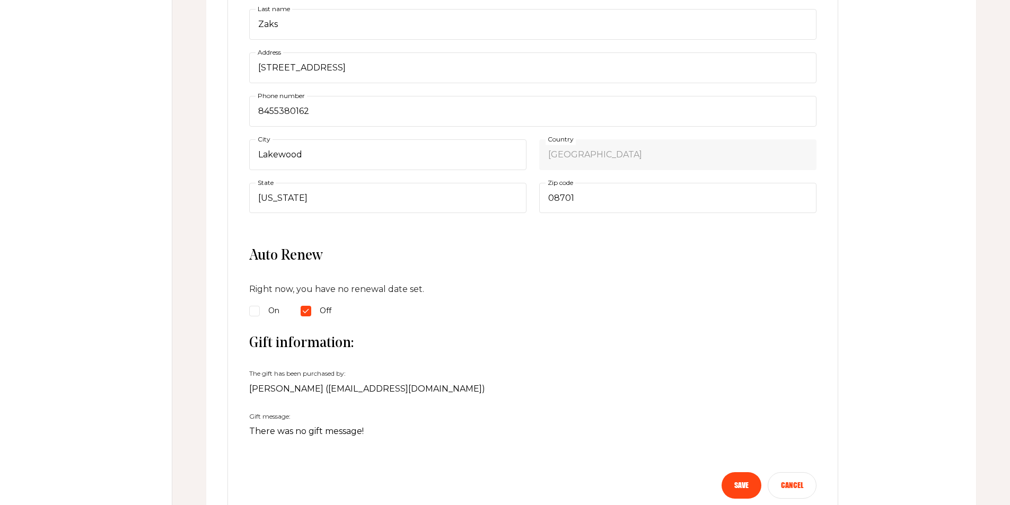
click at [253, 311] on input "On" at bounding box center [254, 311] width 11 height 11
radio input "true"
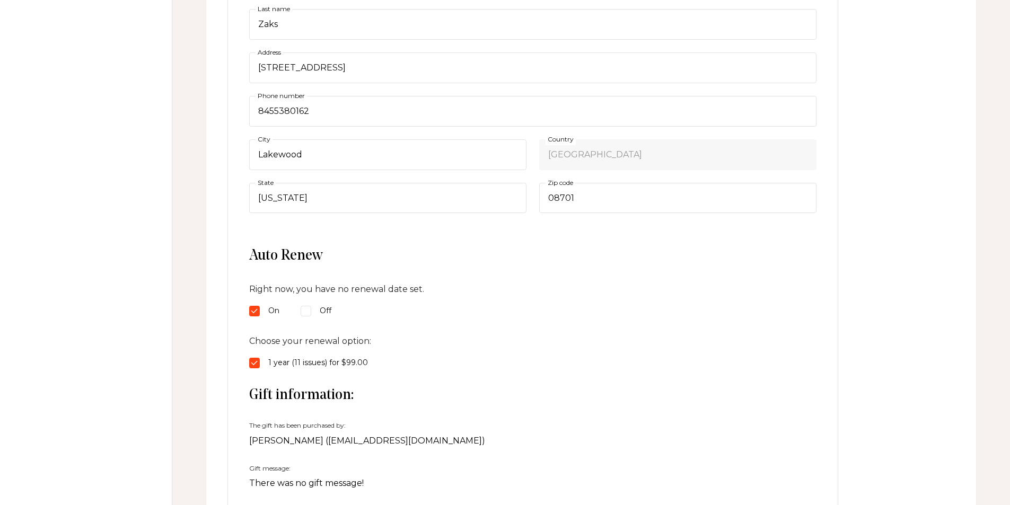
click at [253, 311] on input "On" at bounding box center [254, 311] width 11 height 11
click at [302, 311] on input "Off" at bounding box center [306, 311] width 11 height 11
radio input "true"
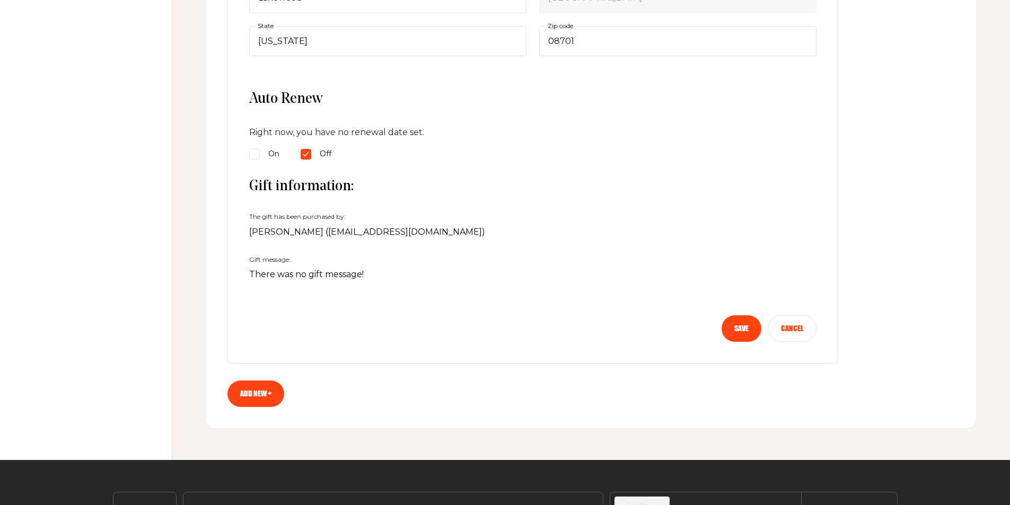
scroll to position [477, 0]
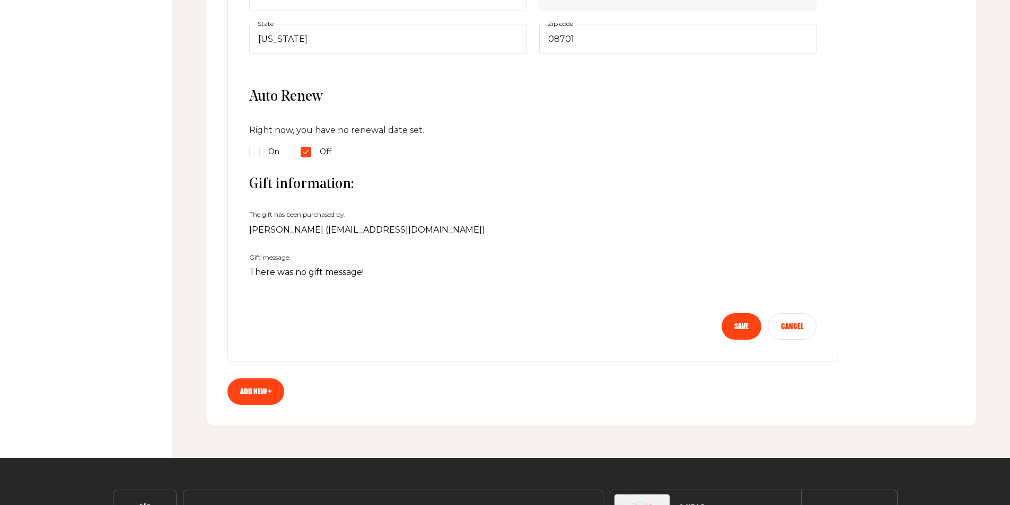
click at [780, 328] on button "Cancel" at bounding box center [792, 326] width 49 height 27
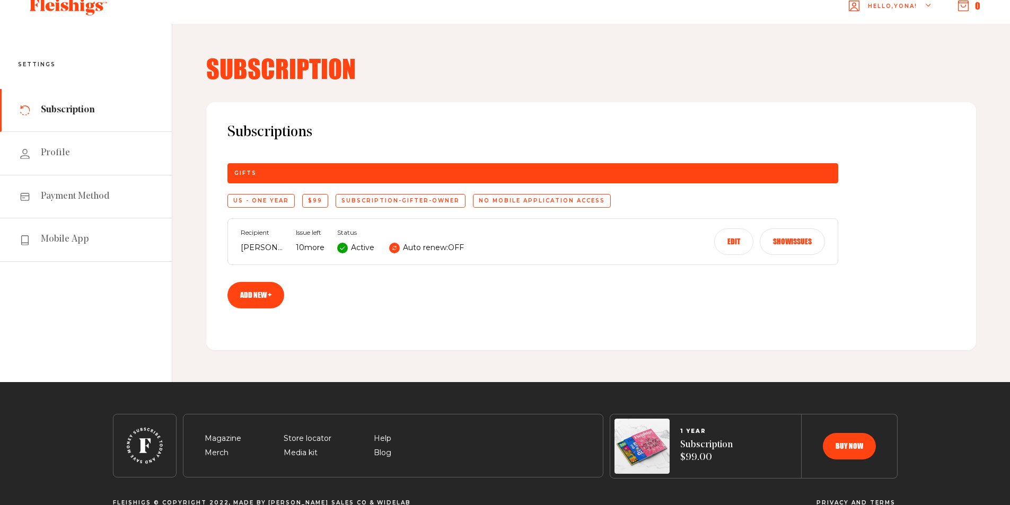
scroll to position [0, 0]
